Goal: Task Accomplishment & Management: Manage account settings

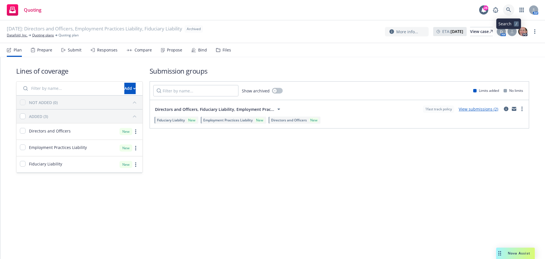
click at [510, 8] on icon at bounding box center [508, 9] width 5 height 5
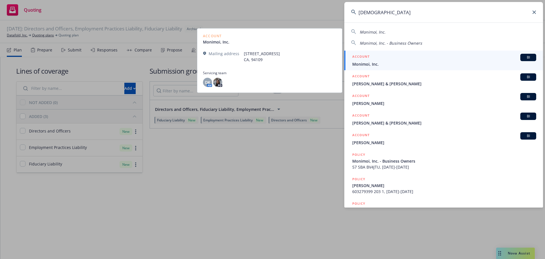
type input "[DEMOGRAPHIC_DATA]"
click at [372, 64] on span "Monimoi, Inc." at bounding box center [444, 64] width 184 height 6
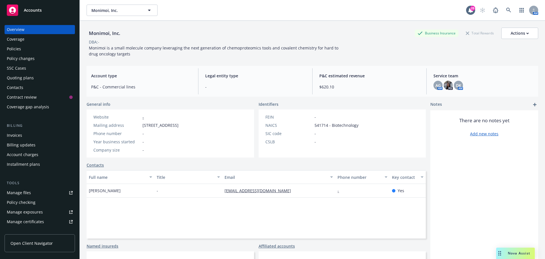
click at [19, 78] on div "Quoting plans" at bounding box center [20, 77] width 27 height 9
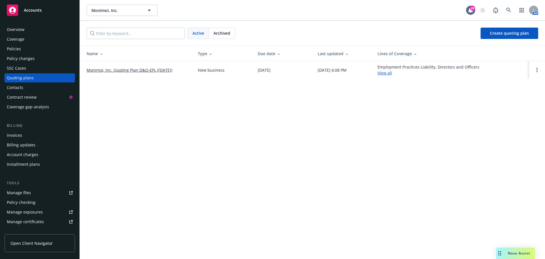
click at [142, 69] on link "Monimoi, Inc. Quoting Plan D&O-EPL ([DATE])" at bounding box center [130, 70] width 86 height 6
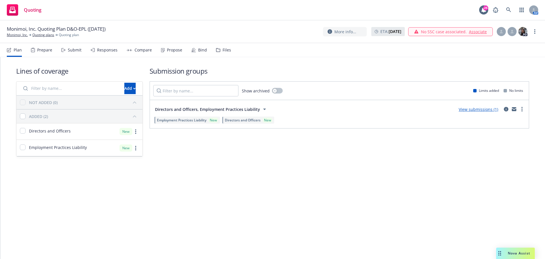
click at [224, 52] on div "Files" at bounding box center [227, 50] width 9 height 5
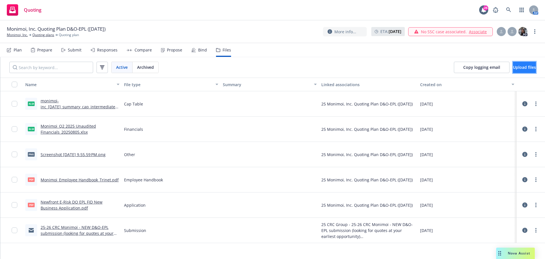
click at [514, 68] on span "Upload files" at bounding box center [524, 66] width 23 height 5
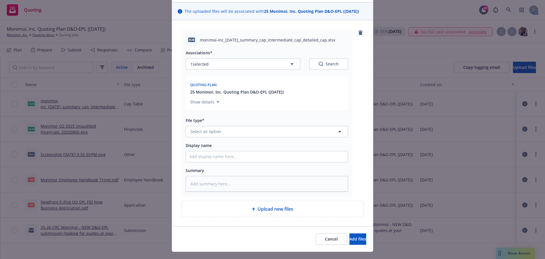
scroll to position [48, 0]
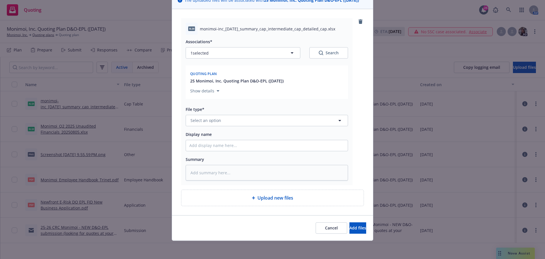
type textarea "x"
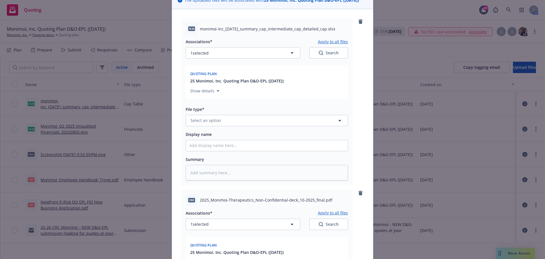
click at [235, 33] on div "xlsx monimoi-inc_[DATE]_summary_cap_intermediate_cap_detailed_cap.xlsx" at bounding box center [267, 29] width 162 height 12
drag, startPoint x: 198, startPoint y: 28, endPoint x: 330, endPoint y: 23, distance: 131.6
click at [330, 23] on div "xlsx monimoi-inc_[DATE]_summary_cap_intermediate_cap_detailed_cap.xlsx" at bounding box center [267, 29] width 162 height 12
copy span "monimoi-inc_[DATE]_summary_cap_intermediate_cap_detailed_cap"
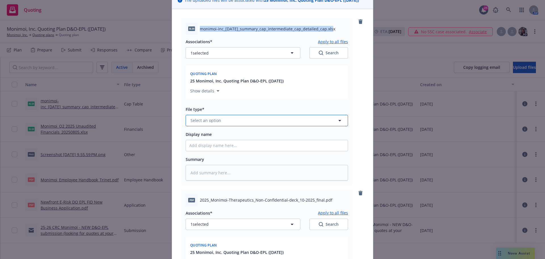
click at [213, 122] on span "Select an option" at bounding box center [206, 120] width 31 height 6
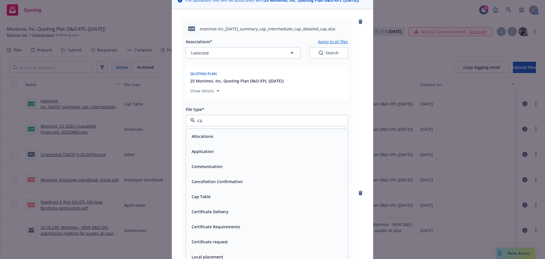
type input "cap"
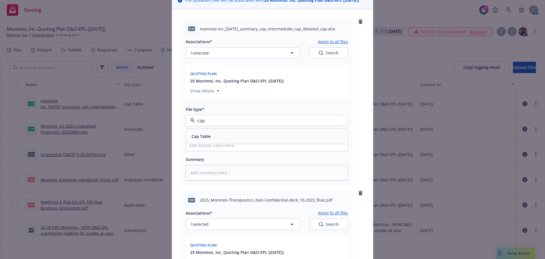
drag, startPoint x: 199, startPoint y: 136, endPoint x: 207, endPoint y: 141, distance: 9.3
click at [200, 137] on span "Cap Table" at bounding box center [201, 136] width 19 height 6
drag, startPoint x: 211, startPoint y: 142, endPoint x: 217, endPoint y: 145, distance: 6.6
click at [212, 143] on input "Display name" at bounding box center [267, 145] width 162 height 11
paste input "monimoi-inc_[DATE]_summary_cap_intermediate_cap_detailed_cap"
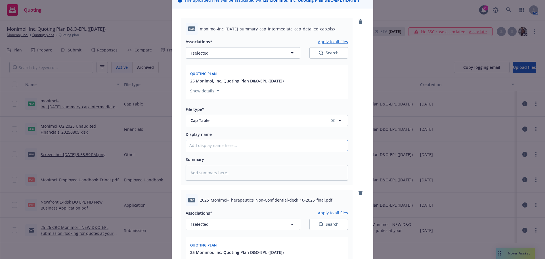
type textarea "x"
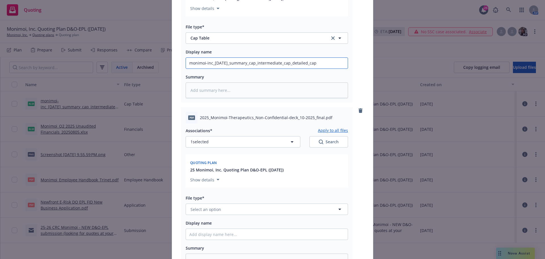
scroll to position [133, 0]
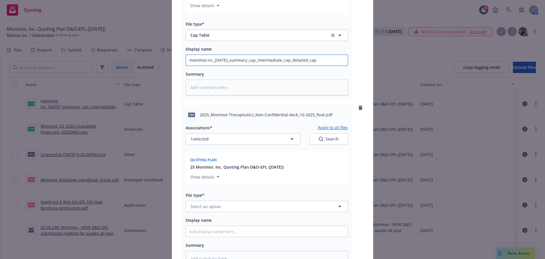
type input "monimoi-inc_[DATE]_summary_cap_intermediate_cap_detailed_cap"
drag, startPoint x: 198, startPoint y: 113, endPoint x: 320, endPoint y: 109, distance: 122.2
click at [320, 109] on div "pdf 2025_Monimoi-Therapeutics_Non-Confidential-deck_10-2025_final.pdf" at bounding box center [267, 115] width 162 height 12
copy span "2025_Monimoi-Therapeutics_Non-Confidential-deck_10-2025_final"
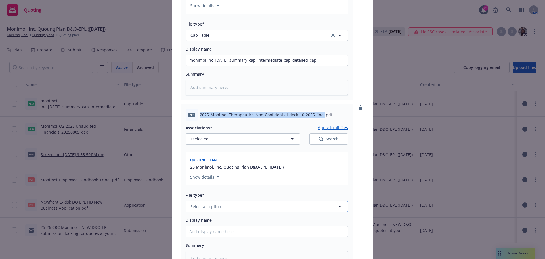
click at [195, 207] on span "Select an option" at bounding box center [206, 206] width 31 height 6
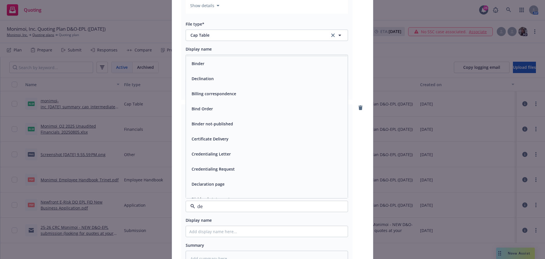
type input "d"
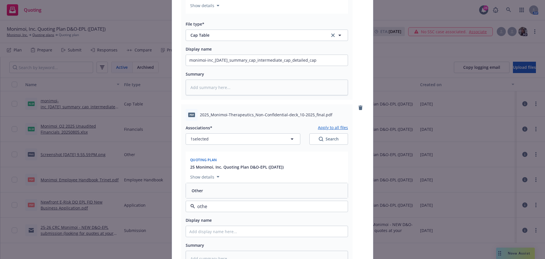
type input "other"
click at [207, 192] on div "Other" at bounding box center [266, 190] width 155 height 8
click at [200, 231] on input "Display name" at bounding box center [267, 231] width 162 height 11
paste input "2025_Monimoi-Therapeutics_Non-Confidential-deck_10-2025_final"
type textarea "x"
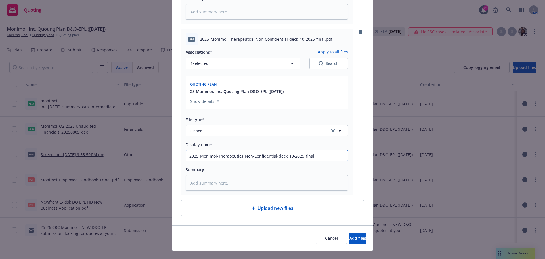
scroll to position [219, 0]
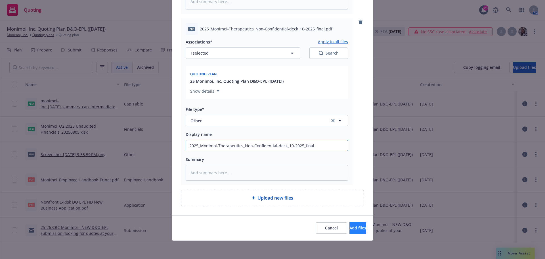
type input "2025_Monimoi-Therapeutics_Non-Confidential-deck_10-2025_final"
click at [354, 226] on span "Add files" at bounding box center [358, 227] width 17 height 5
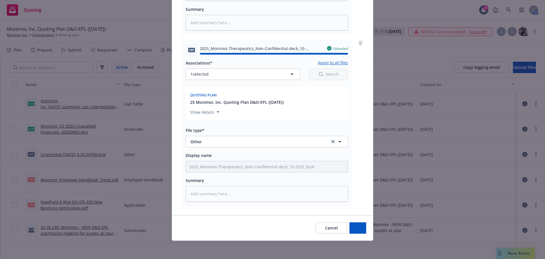
type textarea "x"
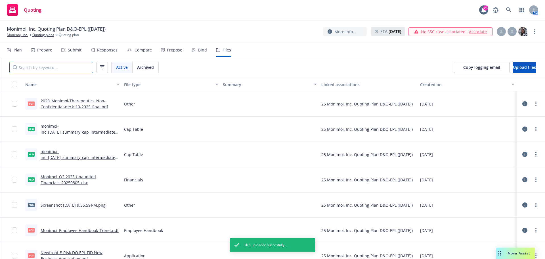
click at [73, 66] on input "Search by keyword..." at bounding box center [51, 67] width 84 height 11
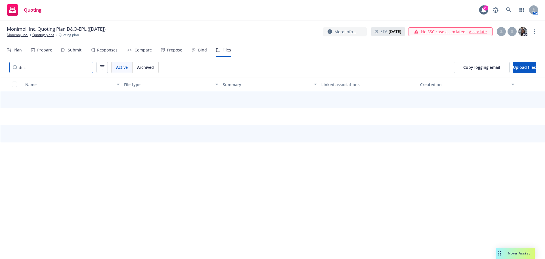
type input "deck"
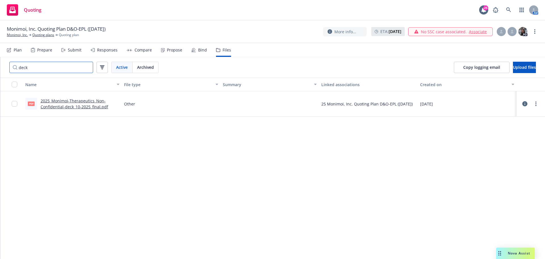
drag, startPoint x: 29, startPoint y: 67, endPoint x: 16, endPoint y: 65, distance: 13.0
click at [16, 65] on input "deck" at bounding box center [51, 67] width 84 height 11
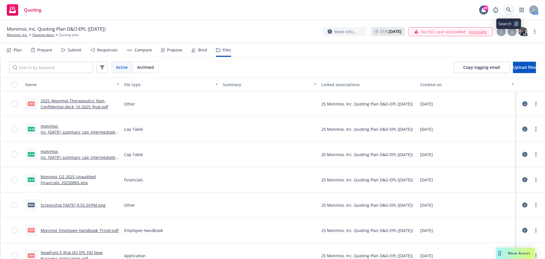
click at [507, 9] on icon at bounding box center [508, 9] width 5 height 5
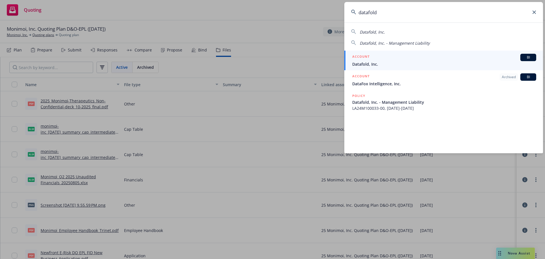
type input "datafold"
click at [368, 63] on span "Datafold, Inc." at bounding box center [444, 64] width 184 height 6
